Goal: Check status

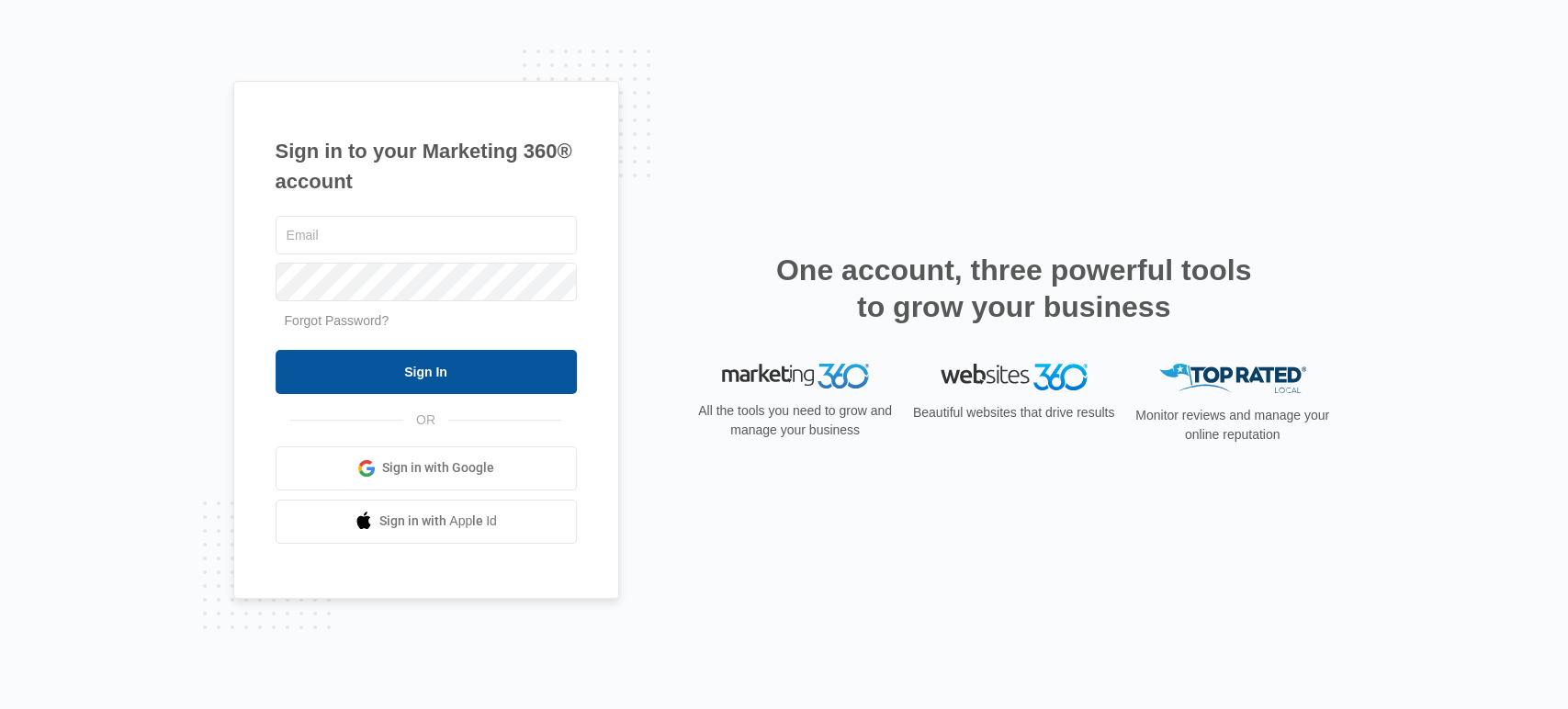
type input "[EMAIL_ADDRESS][DOMAIN_NAME]"
click at [452, 368] on input "Sign In" at bounding box center [426, 372] width 301 height 44
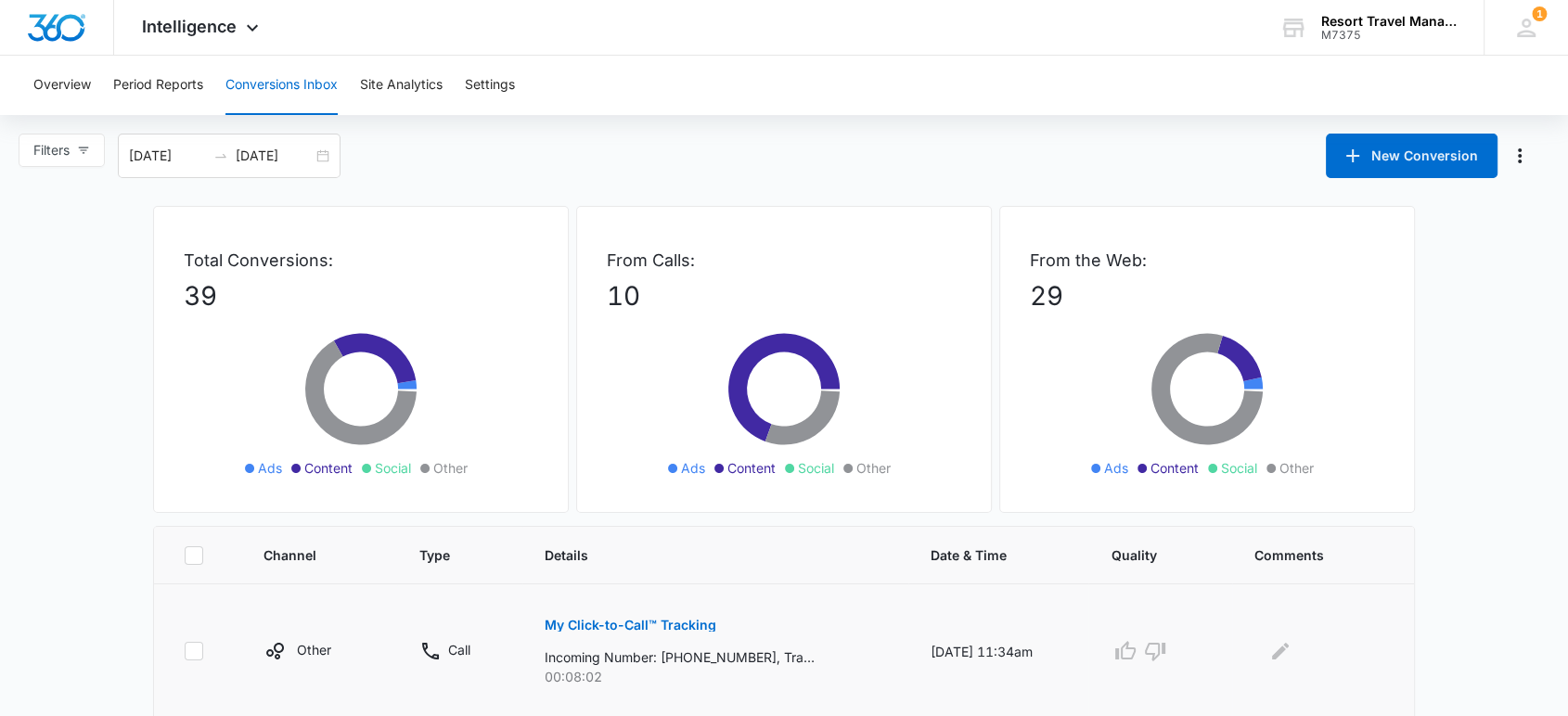
click at [591, 625] on p "My Click-to-Call™ Tracking" at bounding box center [630, 626] width 172 height 13
